Goal: Book appointment/travel/reservation

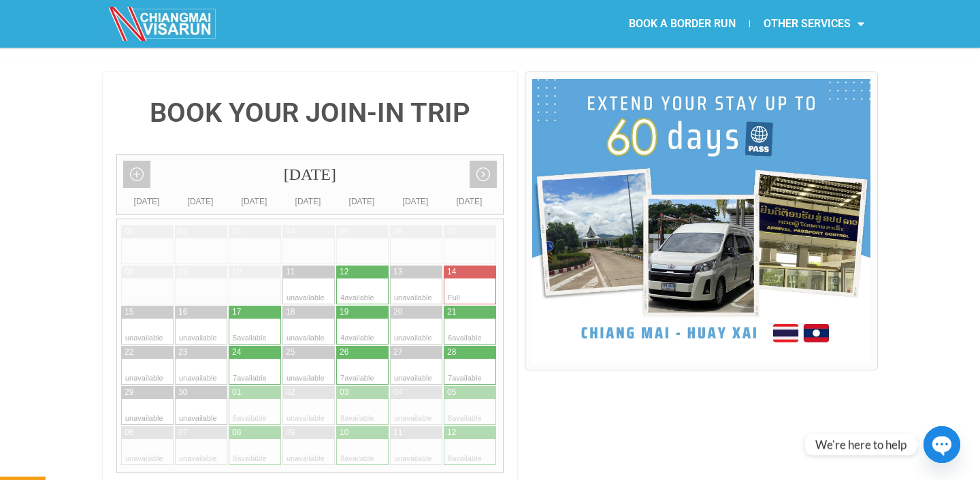
scroll to position [303, 0]
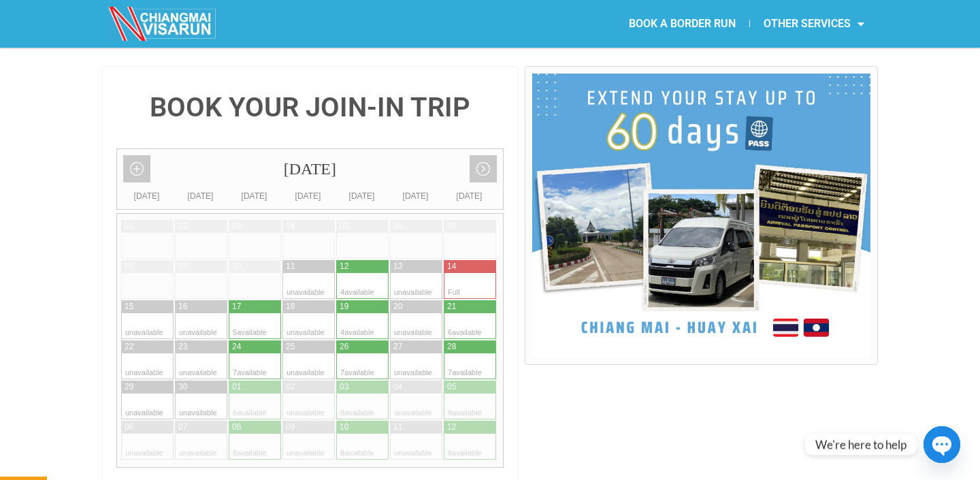
click at [366, 313] on div at bounding box center [376, 326] width 27 height 26
type input "[DATE]"
radio input "true"
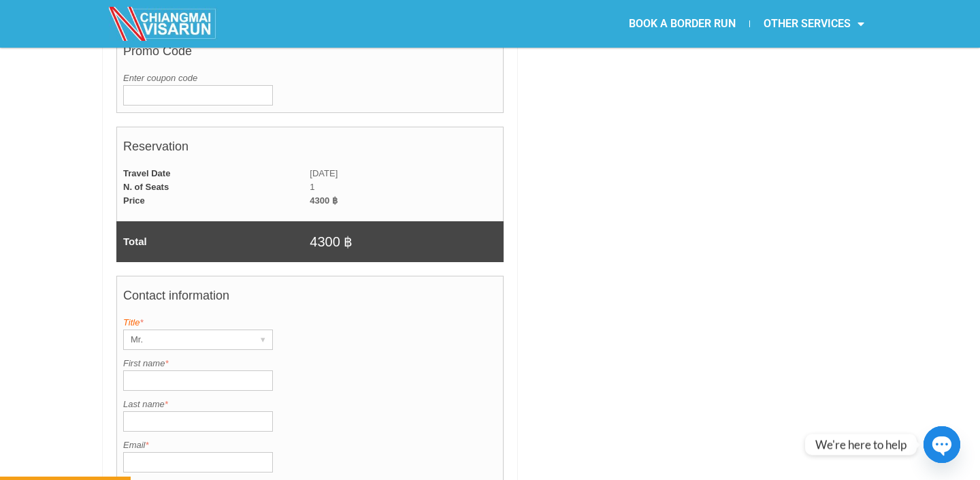
scroll to position [860, 0]
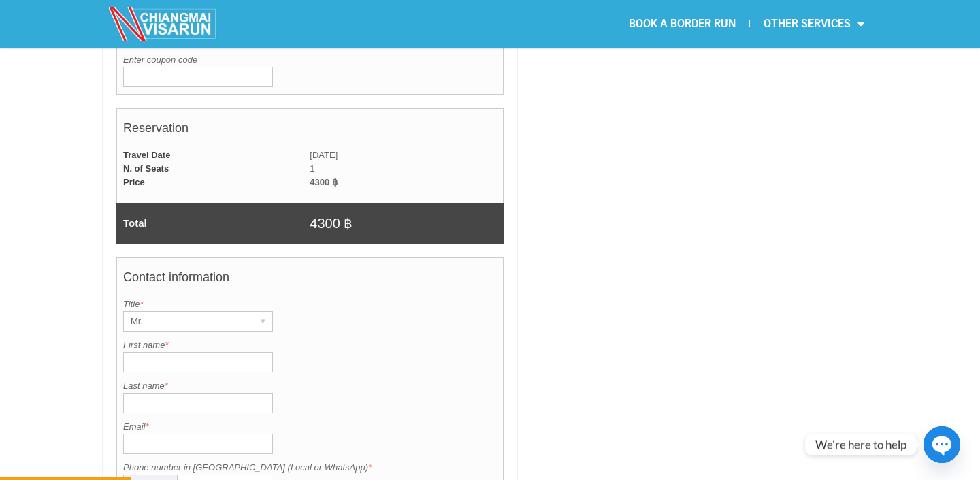
click at [216, 352] on input "First name *" at bounding box center [198, 362] width 150 height 20
type input "[PERSON_NAME]"
type input "Klim"
type input "[EMAIL_ADDRESS][DOMAIN_NAME]"
type input "9085008524"
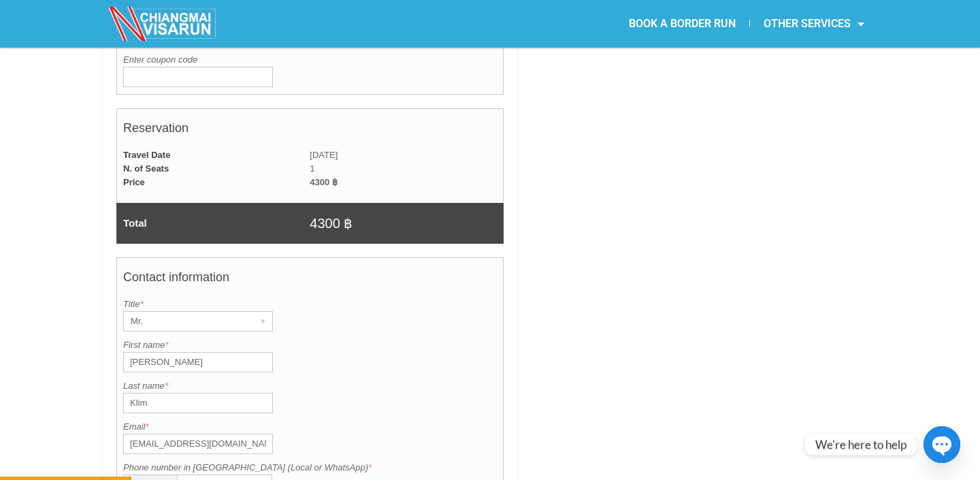
type input "[GEOGRAPHIC_DATA]"
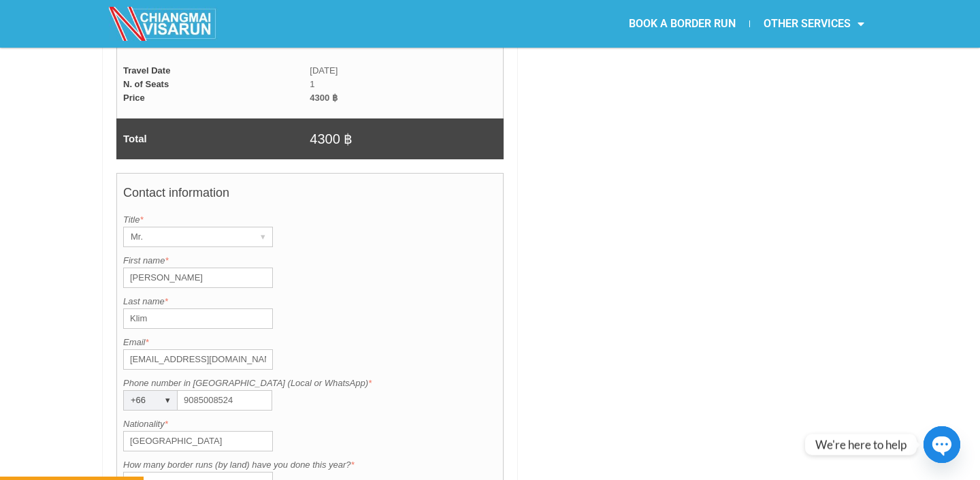
scroll to position [946, 0]
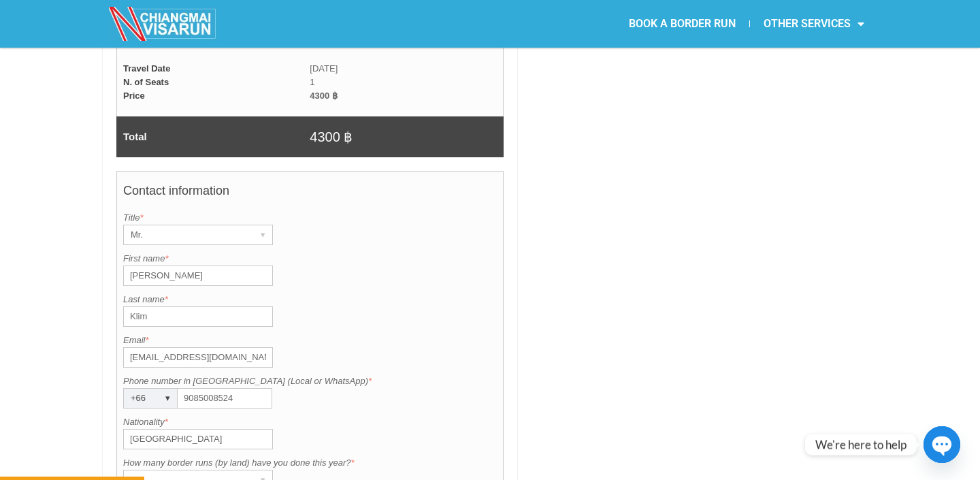
click at [212, 388] on input "9085008524" at bounding box center [225, 398] width 95 height 20
type input "0987319141"
click at [345, 415] on label "Nationality *" at bounding box center [310, 422] width 374 height 14
click at [273, 429] on input "[GEOGRAPHIC_DATA]" at bounding box center [198, 439] width 150 height 20
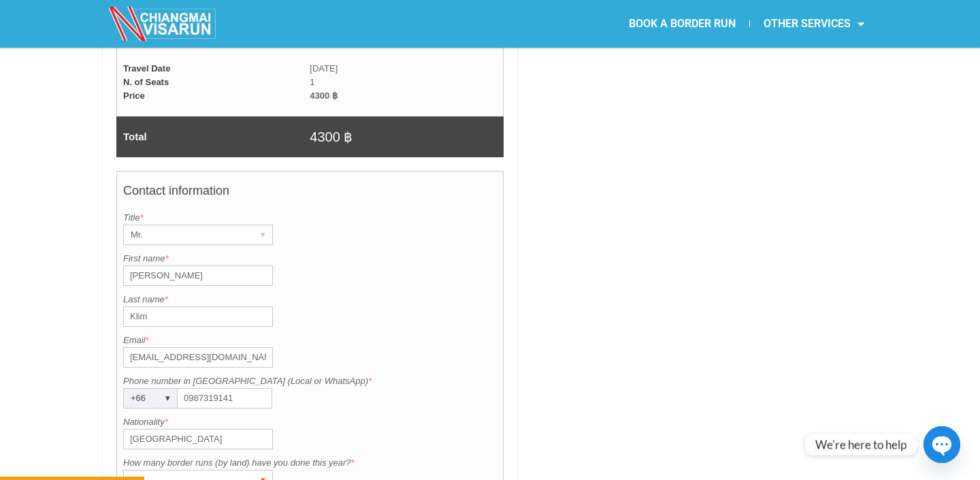
click at [239, 470] on div "0" at bounding box center [185, 479] width 122 height 19
click at [74, 436] on div "BOOK YOUR JOIN-IN TRIP [DATE] Add month view Remove month view Next month Previ…" at bounding box center [490, 131] width 980 height 1416
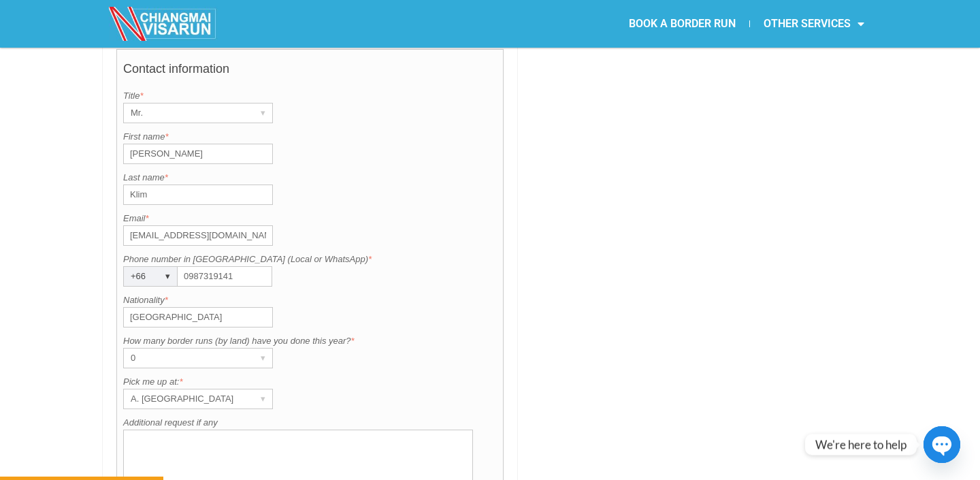
scroll to position [1078, 0]
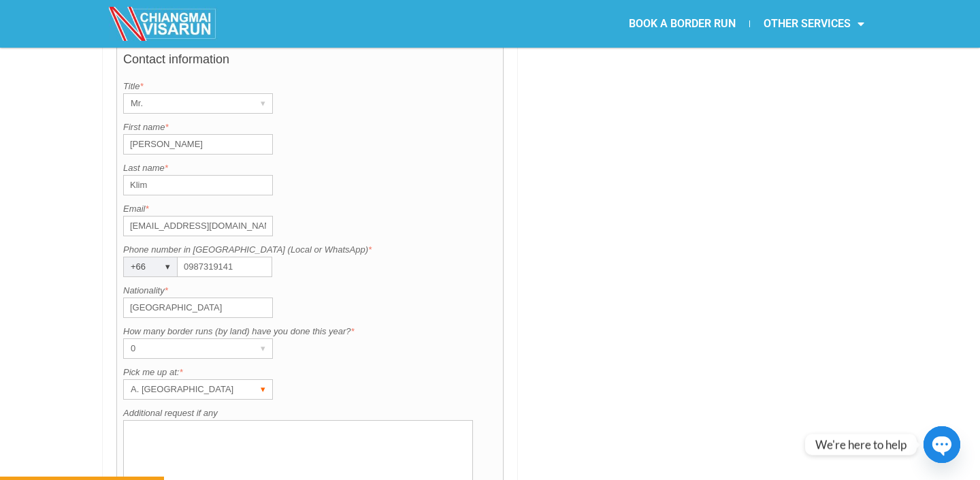
click at [152, 380] on div "A. [GEOGRAPHIC_DATA]" at bounding box center [185, 389] width 122 height 19
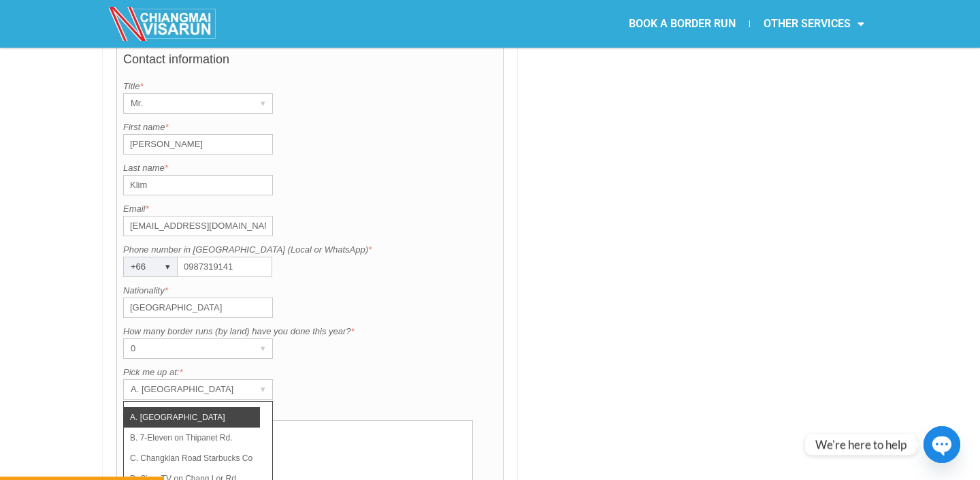
click at [59, 376] on div "BOOK YOUR JOIN-IN TRIP [DATE] Add month view Remove month view Next month Previ…" at bounding box center [490, 0] width 980 height 1416
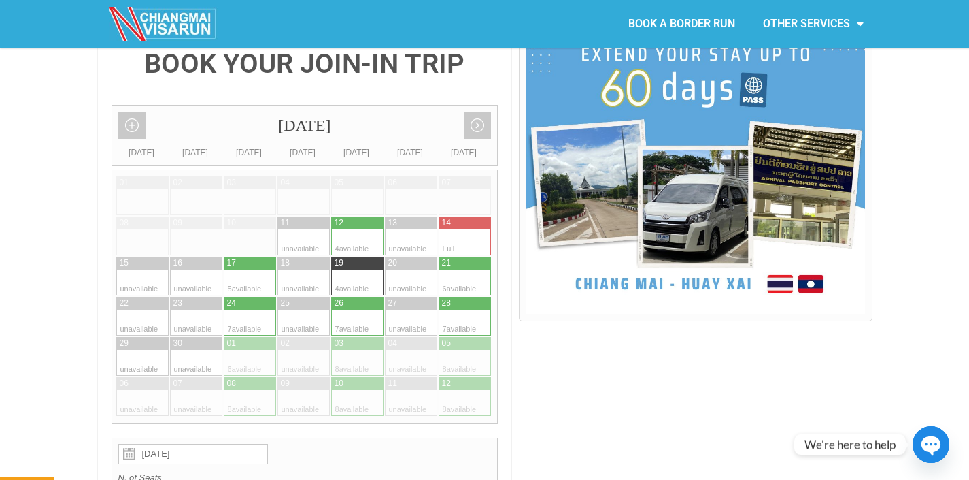
scroll to position [342, 0]
